Goal: Communication & Community: Answer question/provide support

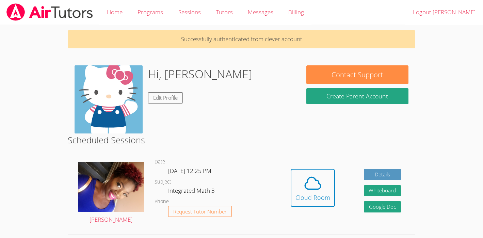
scroll to position [52, 0]
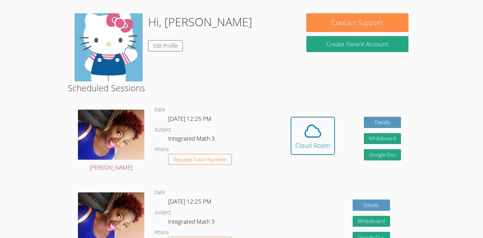
click at [280, 94] on h2 "Scheduled Sessions" at bounding box center [242, 87] width 348 height 13
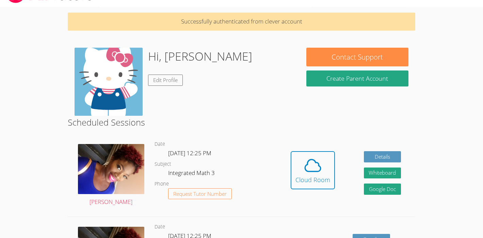
scroll to position [0, 0]
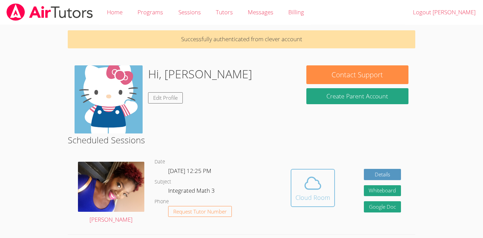
click at [304, 192] on icon at bounding box center [312, 183] width 19 height 19
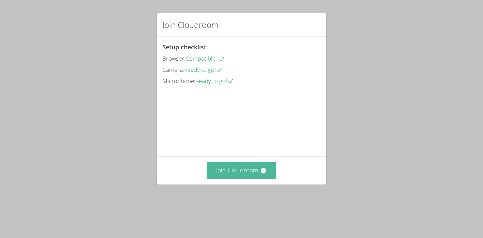
click at [244, 179] on button "Join Cloudroom" at bounding box center [242, 170] width 70 height 17
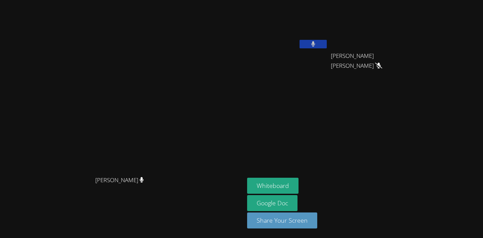
click at [315, 46] on icon at bounding box center [313, 44] width 4 height 6
click at [316, 46] on icon at bounding box center [312, 44] width 7 height 6
click at [315, 46] on icon at bounding box center [313, 44] width 4 height 6
click at [327, 48] on button at bounding box center [312, 44] width 27 height 9
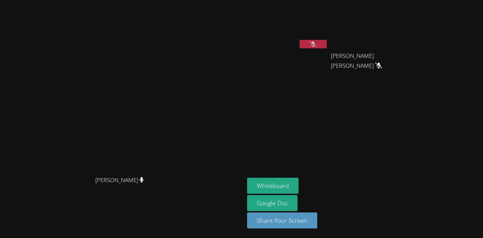
click at [328, 39] on video at bounding box center [287, 26] width 81 height 46
click at [327, 47] on button at bounding box center [312, 44] width 27 height 9
click at [328, 36] on video at bounding box center [287, 26] width 81 height 46
click at [327, 45] on button at bounding box center [312, 44] width 27 height 9
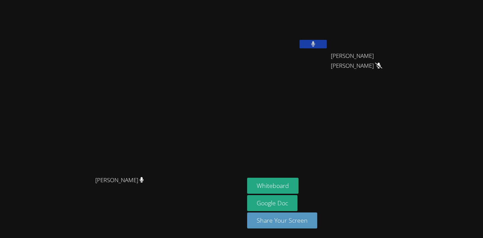
click at [327, 45] on button at bounding box center [312, 44] width 27 height 9
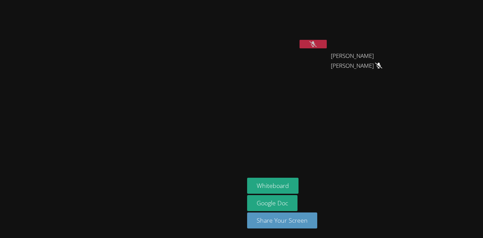
click at [327, 45] on button at bounding box center [312, 44] width 27 height 9
click at [316, 45] on icon at bounding box center [312, 44] width 7 height 6
click at [327, 45] on button at bounding box center [312, 44] width 27 height 9
click at [327, 44] on button at bounding box center [312, 44] width 27 height 9
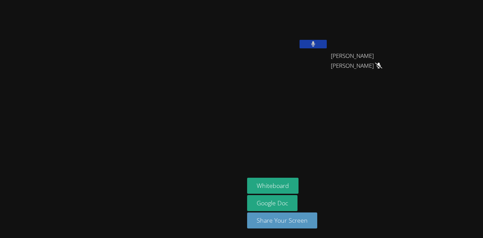
click at [327, 44] on button at bounding box center [312, 44] width 27 height 9
click at [327, 42] on button at bounding box center [312, 44] width 27 height 9
click at [327, 40] on button at bounding box center [312, 44] width 27 height 9
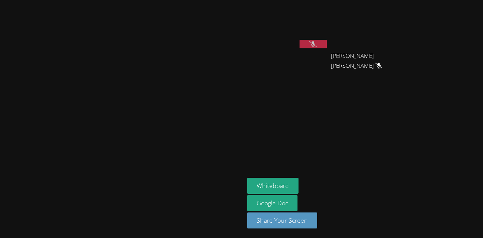
click at [316, 44] on icon at bounding box center [312, 44] width 7 height 6
click at [327, 44] on button at bounding box center [312, 44] width 27 height 9
click at [316, 44] on icon at bounding box center [312, 44] width 7 height 6
click at [327, 44] on button at bounding box center [312, 44] width 27 height 9
click at [316, 43] on icon at bounding box center [312, 44] width 7 height 6
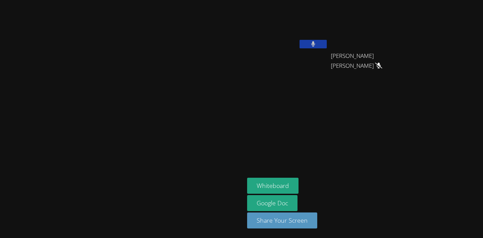
click at [327, 43] on button at bounding box center [312, 44] width 27 height 9
click at [316, 43] on icon at bounding box center [312, 44] width 7 height 6
click at [327, 43] on button at bounding box center [312, 44] width 27 height 9
click at [316, 43] on icon at bounding box center [312, 44] width 7 height 6
click at [327, 43] on button at bounding box center [312, 44] width 27 height 9
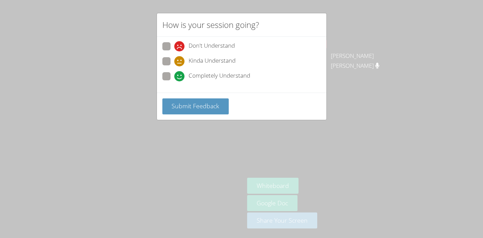
click at [174, 81] on span at bounding box center [174, 81] width 0 height 0
click at [174, 77] on input "Completely Understand" at bounding box center [177, 75] width 6 height 6
radio input "true"
click at [208, 105] on span "Submit Feedback" at bounding box center [195, 106] width 48 height 8
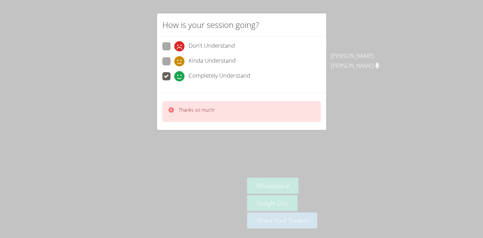
click at [342, 128] on div "How is your session going? Don't Understand Kinda Understand Completely Underst…" at bounding box center [241, 119] width 483 height 238
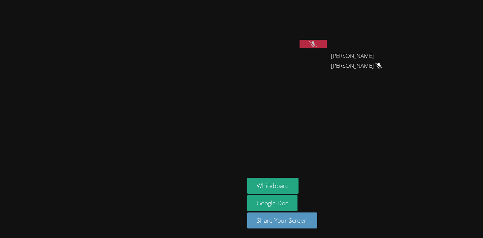
click at [316, 46] on icon at bounding box center [312, 44] width 7 height 6
click at [315, 46] on icon at bounding box center [313, 44] width 4 height 6
click at [316, 43] on icon at bounding box center [312, 44] width 7 height 6
click at [315, 43] on icon at bounding box center [313, 44] width 4 height 6
click at [327, 44] on button at bounding box center [312, 44] width 27 height 9
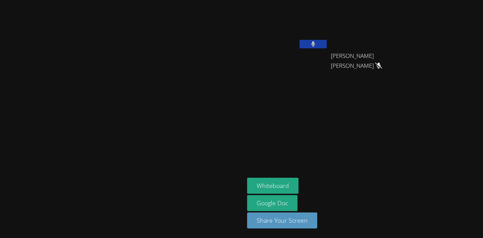
click at [327, 44] on button at bounding box center [312, 44] width 27 height 9
click at [316, 43] on icon at bounding box center [312, 44] width 7 height 6
click at [315, 43] on icon at bounding box center [313, 44] width 4 height 6
click at [316, 43] on icon at bounding box center [312, 44] width 7 height 6
click at [315, 43] on icon at bounding box center [313, 44] width 4 height 6
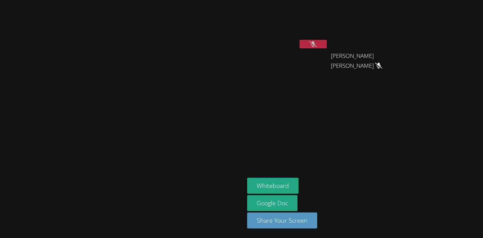
click at [316, 43] on icon at bounding box center [312, 44] width 7 height 6
click at [315, 43] on icon at bounding box center [313, 44] width 4 height 6
click at [316, 44] on icon at bounding box center [312, 44] width 7 height 6
click at [327, 44] on button at bounding box center [312, 44] width 27 height 9
click at [316, 44] on icon at bounding box center [312, 44] width 7 height 6
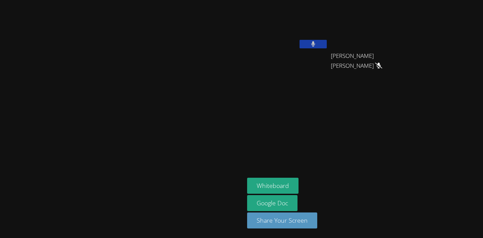
click at [327, 44] on button at bounding box center [312, 44] width 27 height 9
